Goal: Transaction & Acquisition: Purchase product/service

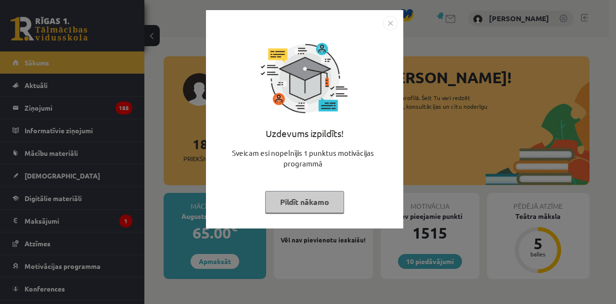
click at [290, 206] on button "Pildīt nākamo" at bounding box center [304, 202] width 79 height 22
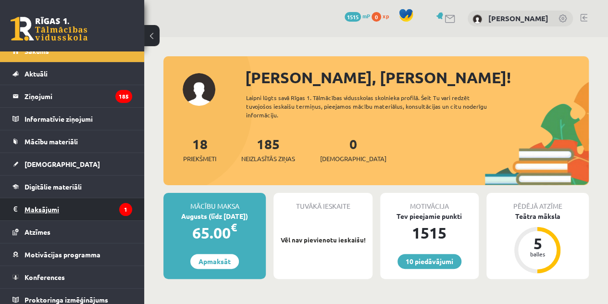
scroll to position [16, 0]
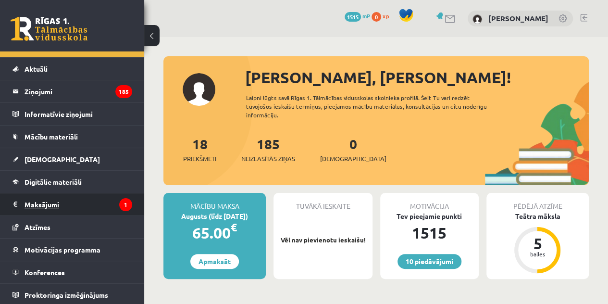
click at [69, 205] on legend "Maksājumi 1" at bounding box center [79, 204] width 108 height 22
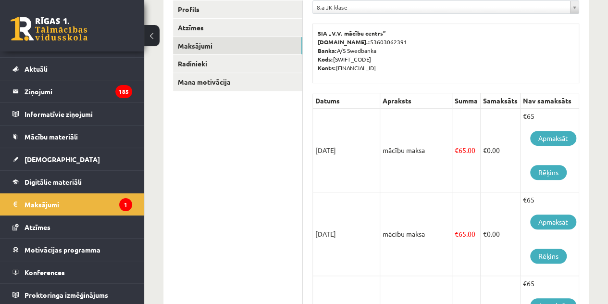
scroll to position [165, 0]
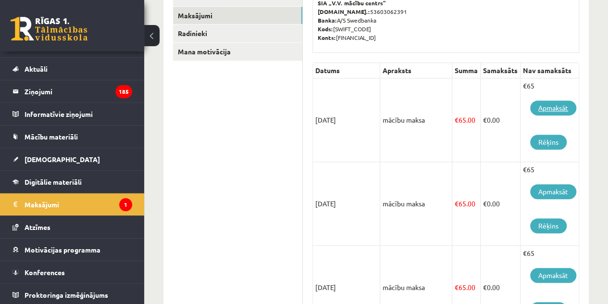
click at [544, 110] on link "Apmaksāt" at bounding box center [553, 108] width 46 height 15
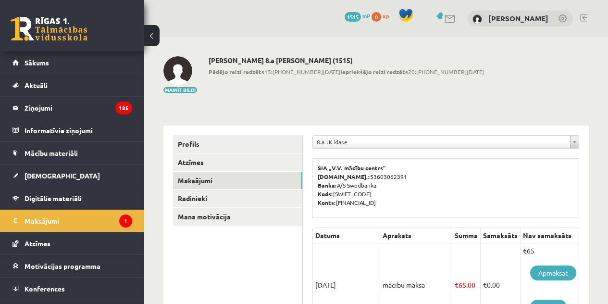
scroll to position [160, 0]
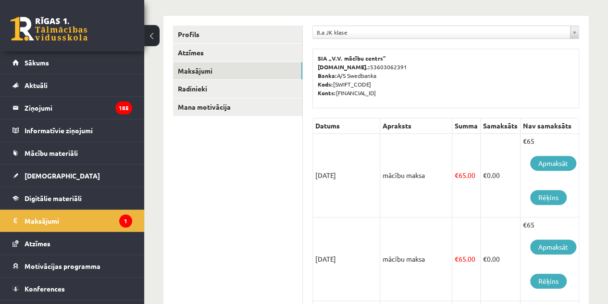
scroll to position [128, 0]
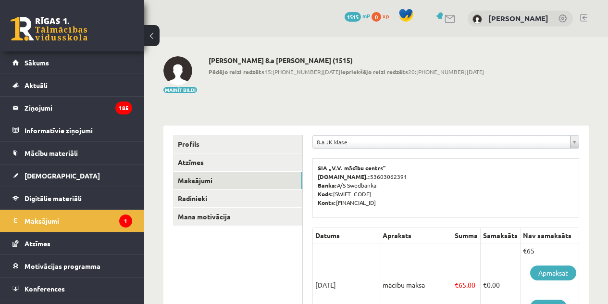
scroll to position [128, 0]
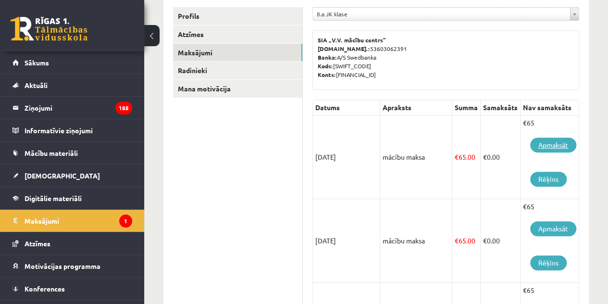
click at [543, 147] on link "Apmaksāt" at bounding box center [553, 145] width 46 height 15
